Goal: Information Seeking & Learning: Learn about a topic

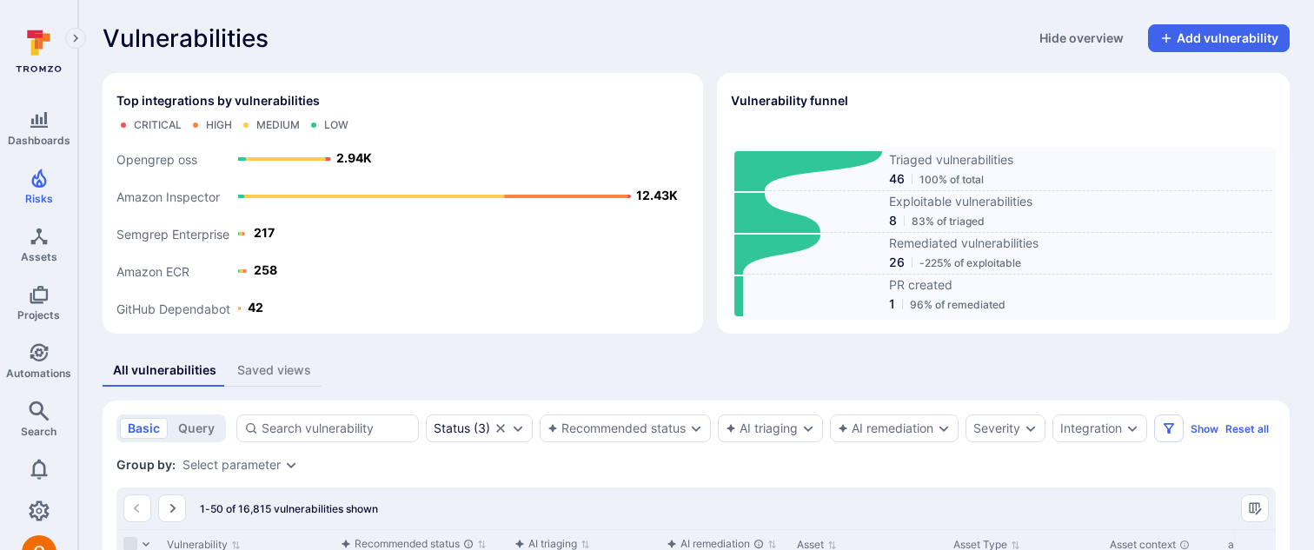
click at [910, 384] on div "All vulnerabilities Saved views" at bounding box center [696, 371] width 1187 height 32
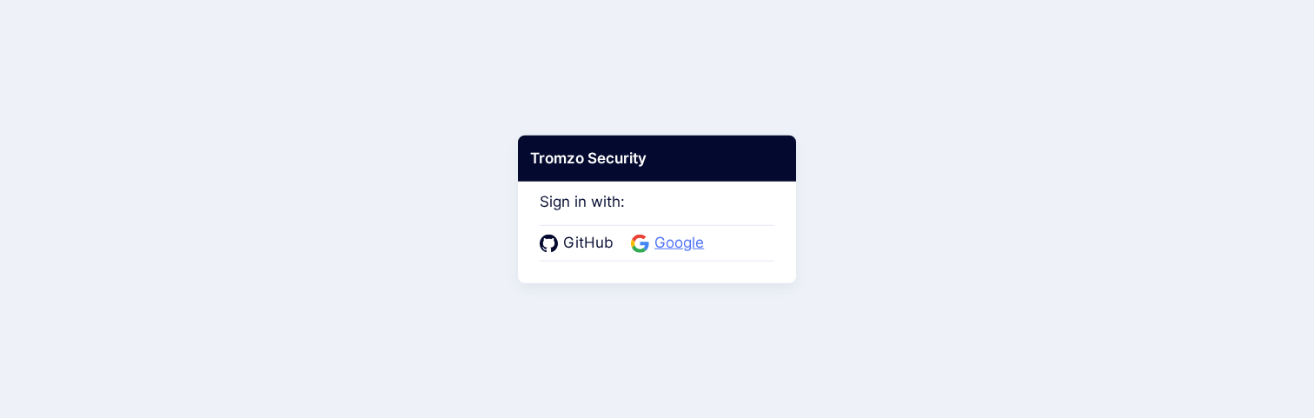
click at [691, 241] on span "Google" at bounding box center [679, 243] width 60 height 23
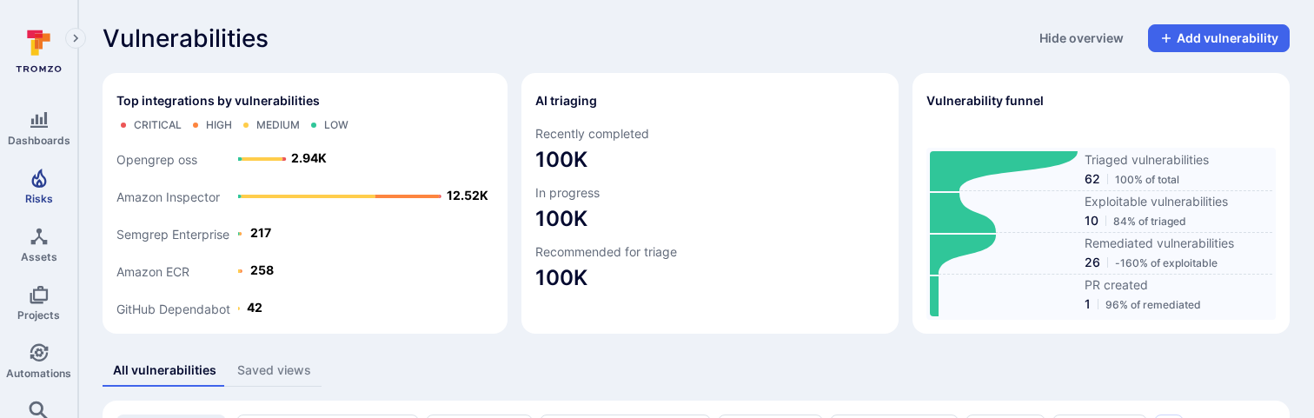
click at [48, 189] on link "Risks" at bounding box center [38, 186] width 77 height 51
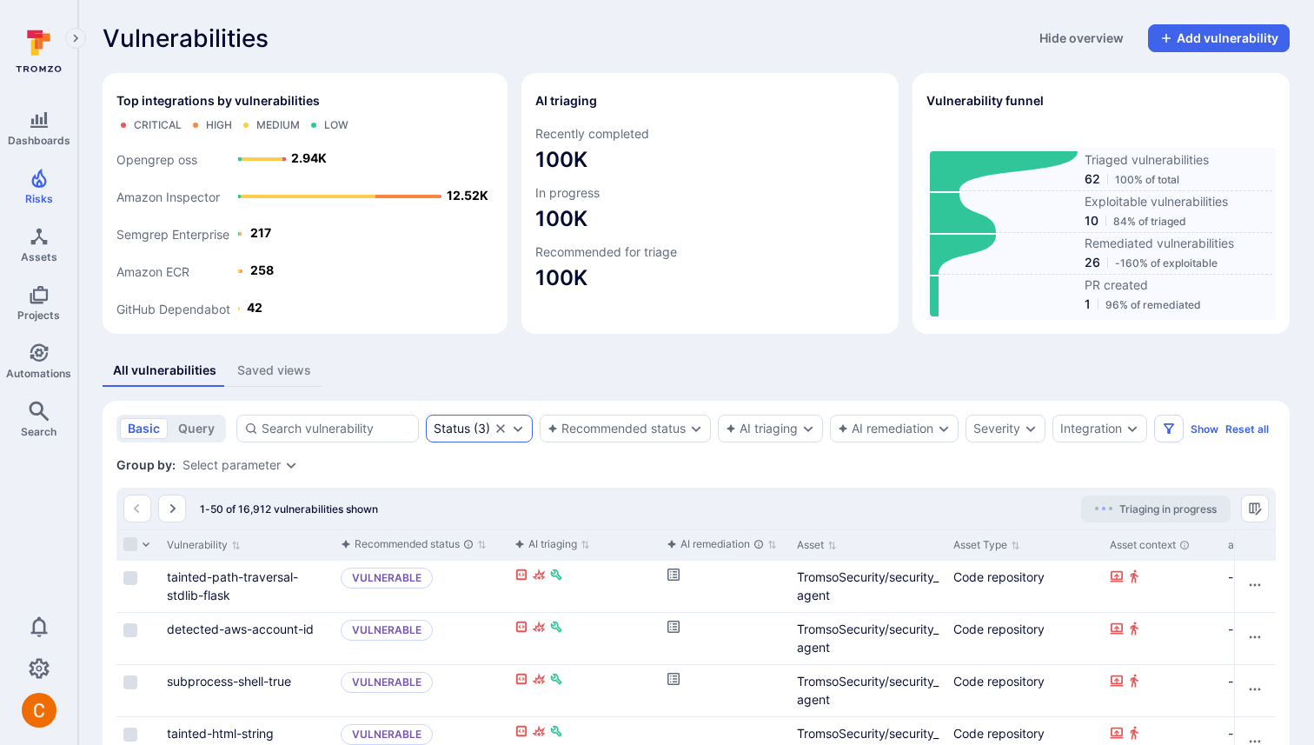
click at [508, 423] on div "Status ( 3 )" at bounding box center [479, 429] width 107 height 28
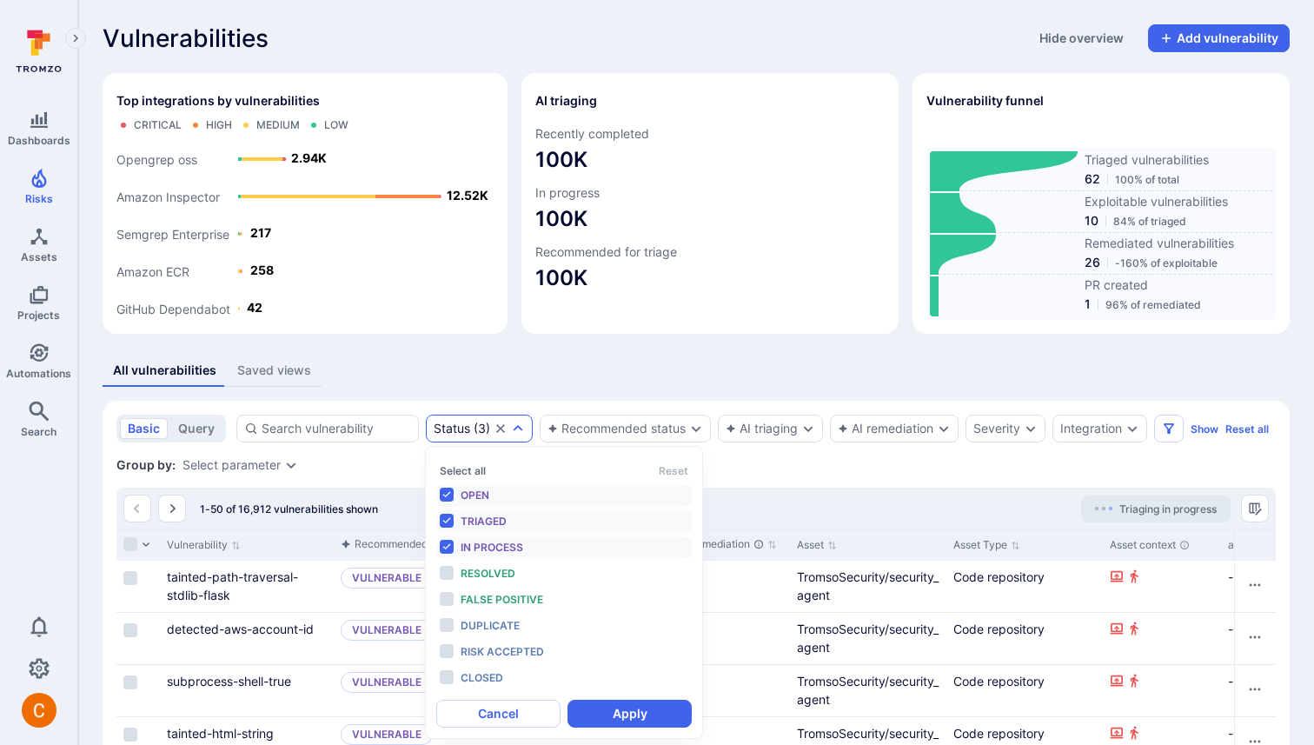
scroll to position [14, 0]
click at [501, 426] on icon "Clear selection" at bounding box center [500, 428] width 9 height 9
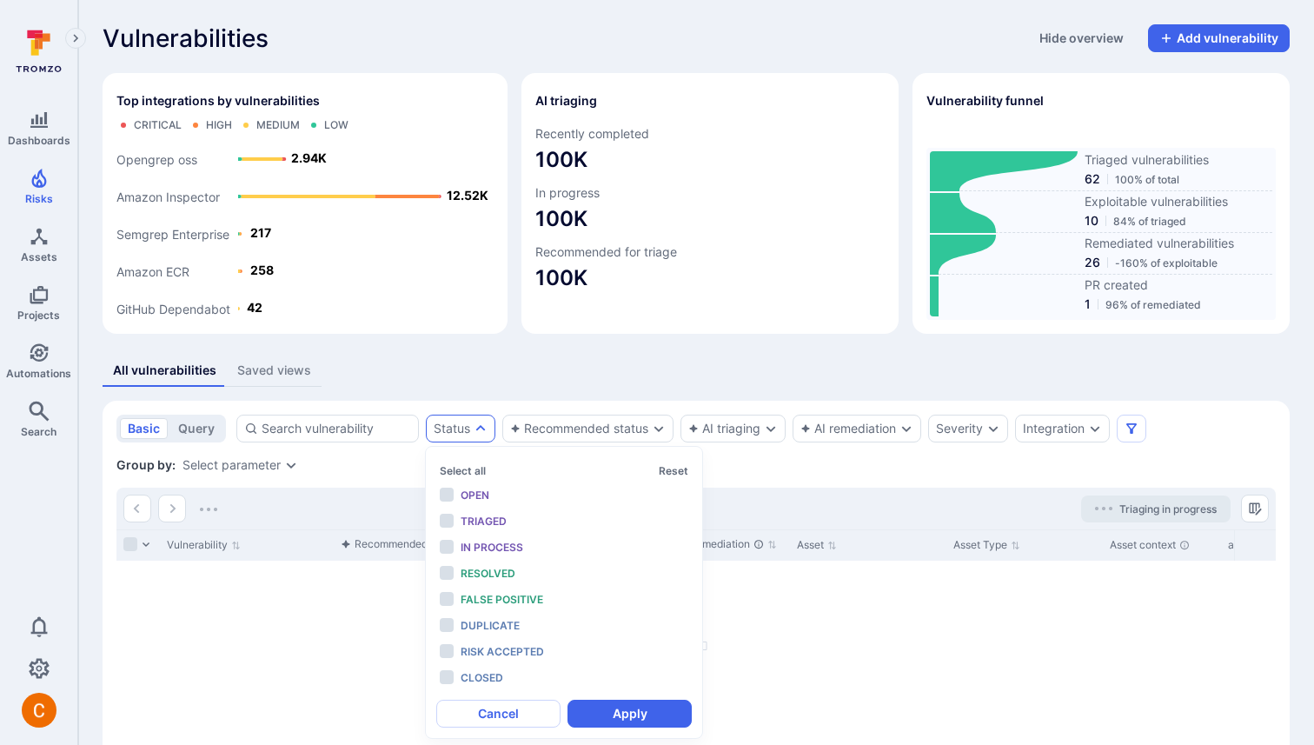
click at [486, 354] on div "Vulnerabilities Hide overview Add vulnerability Top integrations by vulnerabili…" at bounding box center [696, 431] width 1236 height 863
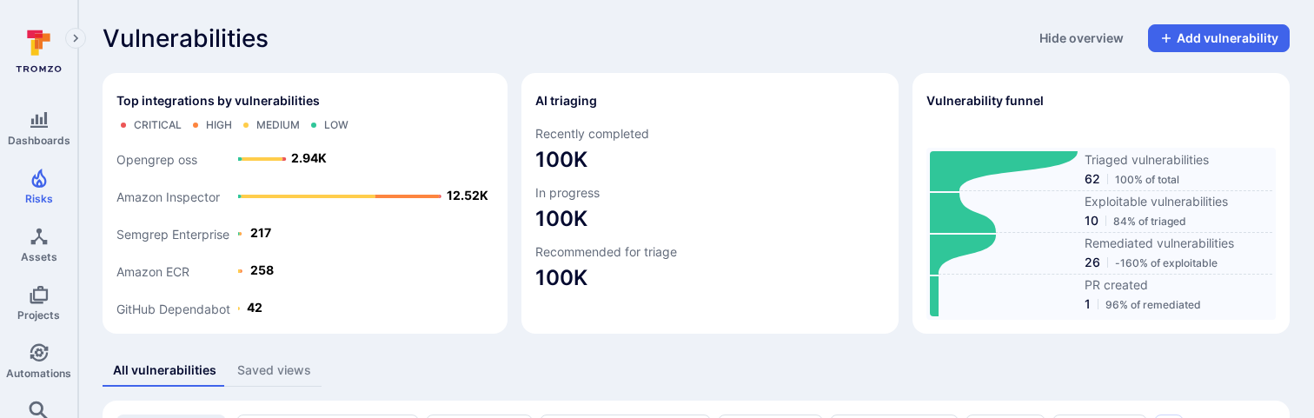
click at [443, 375] on div "All vulnerabilities Saved views" at bounding box center [696, 371] width 1187 height 32
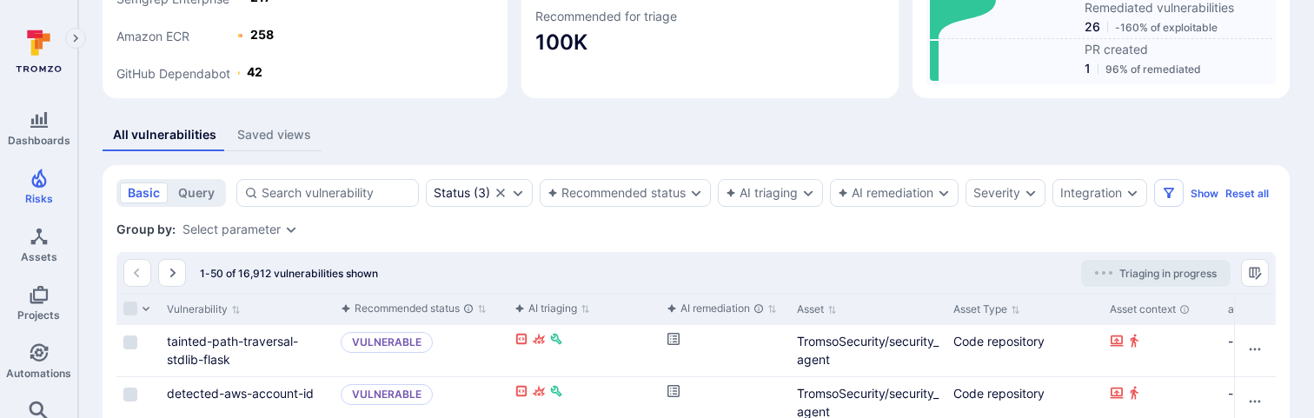
scroll to position [236, 0]
click at [495, 190] on icon "Clear selection" at bounding box center [501, 192] width 14 height 14
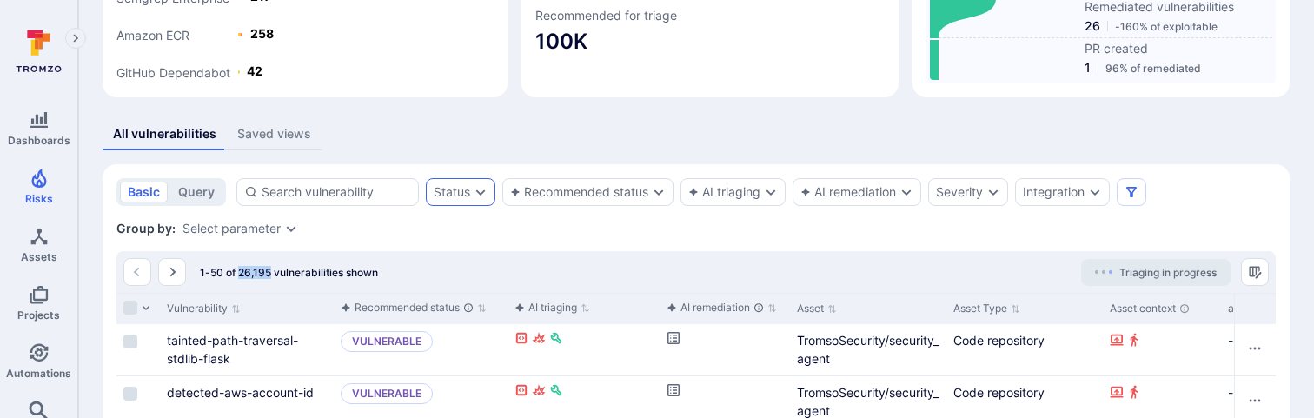
drag, startPoint x: 238, startPoint y: 276, endPoint x: 272, endPoint y: 276, distance: 33.9
click at [272, 276] on span "1-50 of 26,195 vulnerabilities shown" at bounding box center [289, 272] width 178 height 13
copy span "26,195"
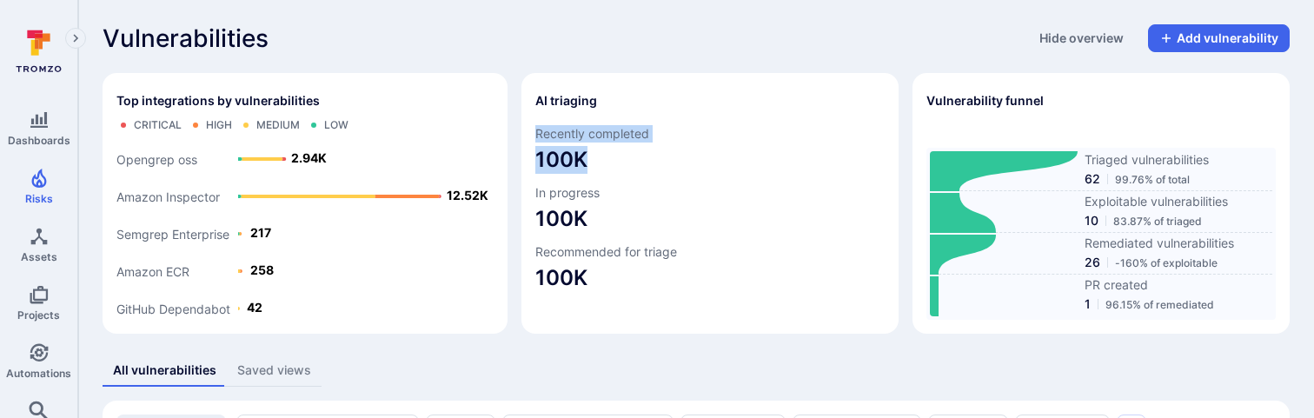
drag, startPoint x: 538, startPoint y: 127, endPoint x: 590, endPoint y: 154, distance: 58.7
click at [590, 154] on div "Recently completed 100K" at bounding box center [709, 149] width 349 height 49
click at [613, 194] on span "In progress" at bounding box center [709, 192] width 349 height 17
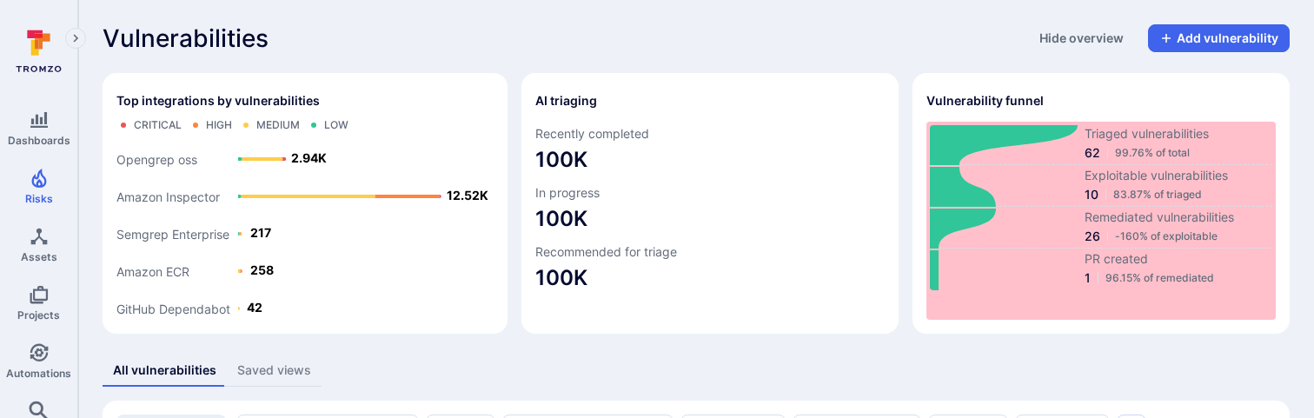
click at [541, 37] on div "Vulnerabilities Hide overview Add vulnerability" at bounding box center [696, 38] width 1187 height 28
click at [678, 33] on div "Vulnerabilities Hide overview Add vulnerability" at bounding box center [696, 38] width 1187 height 28
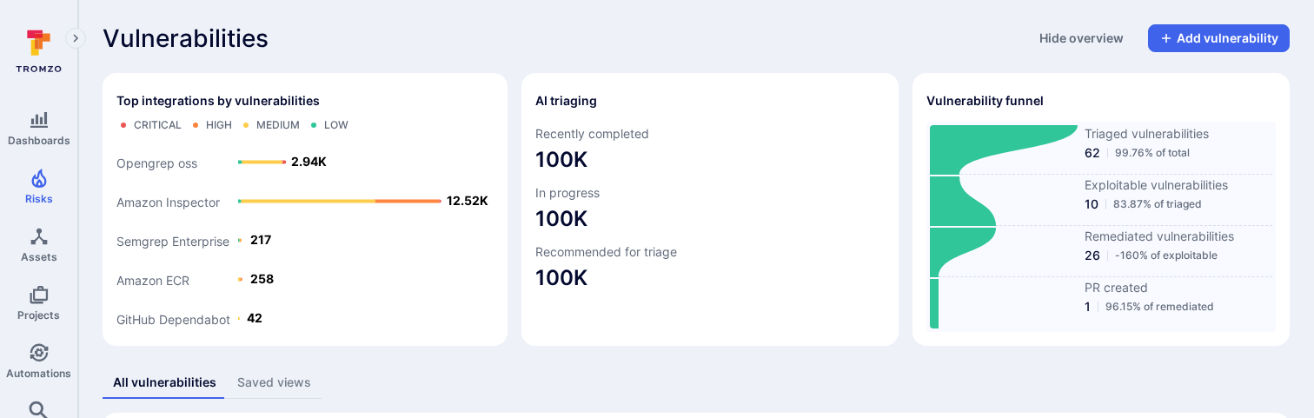
click at [761, 29] on div "Vulnerabilities Hide overview Add vulnerability" at bounding box center [696, 38] width 1187 height 28
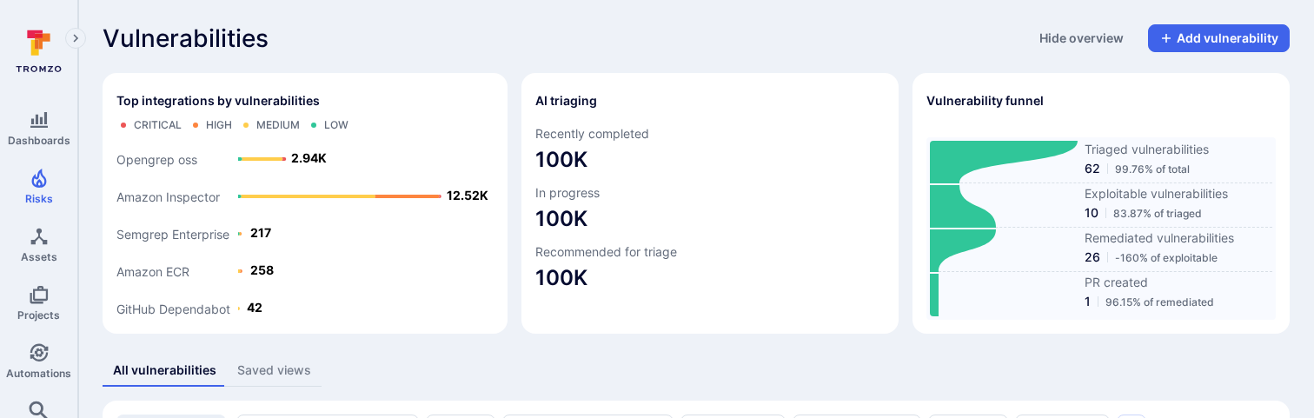
click at [879, 36] on div "Vulnerabilities Hide overview Add vulnerability" at bounding box center [696, 38] width 1187 height 28
